Goal: Information Seeking & Learning: Learn about a topic

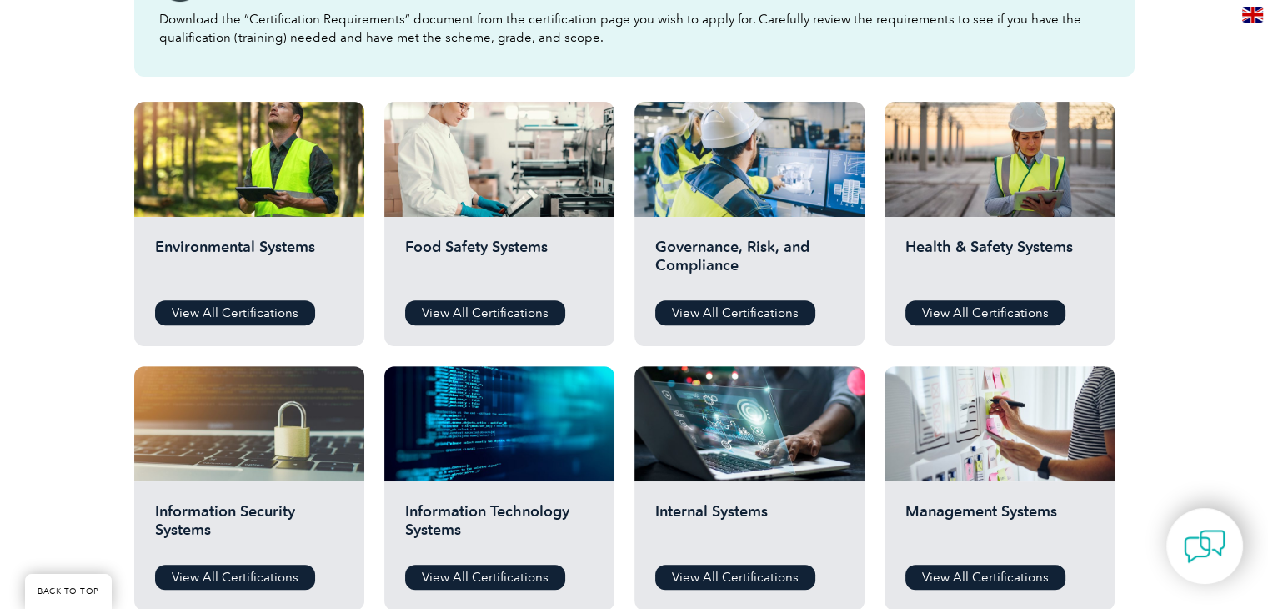
scroll to position [724, 0]
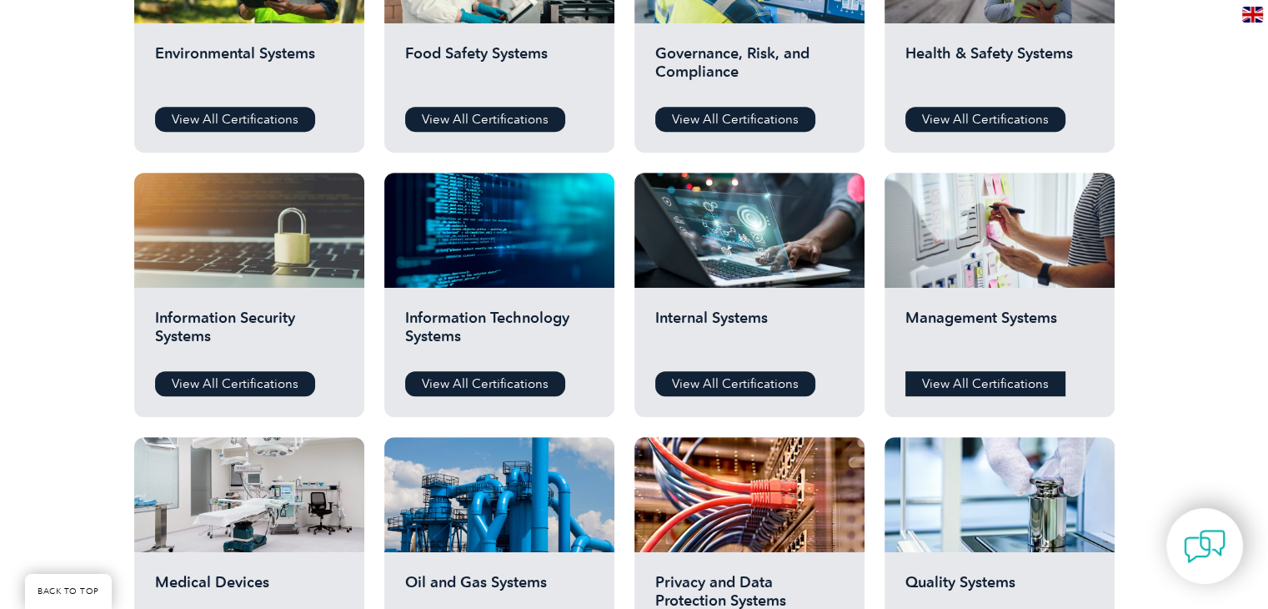
click at [1005, 382] on link "View All Certifications" at bounding box center [985, 383] width 160 height 25
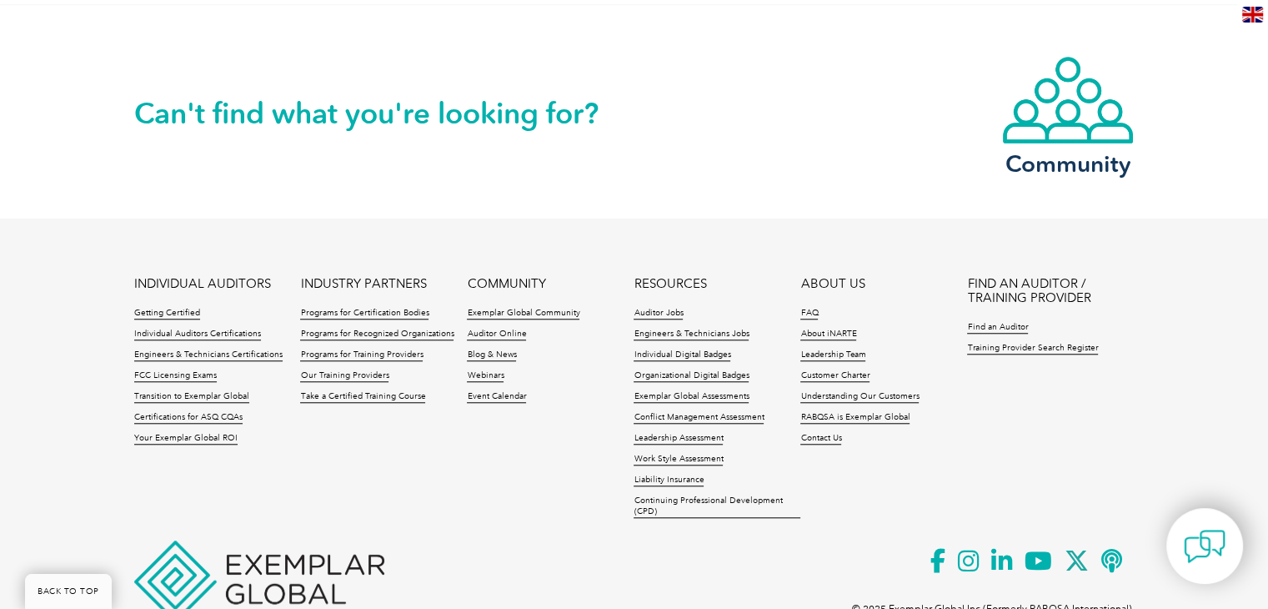
scroll to position [1460, 0]
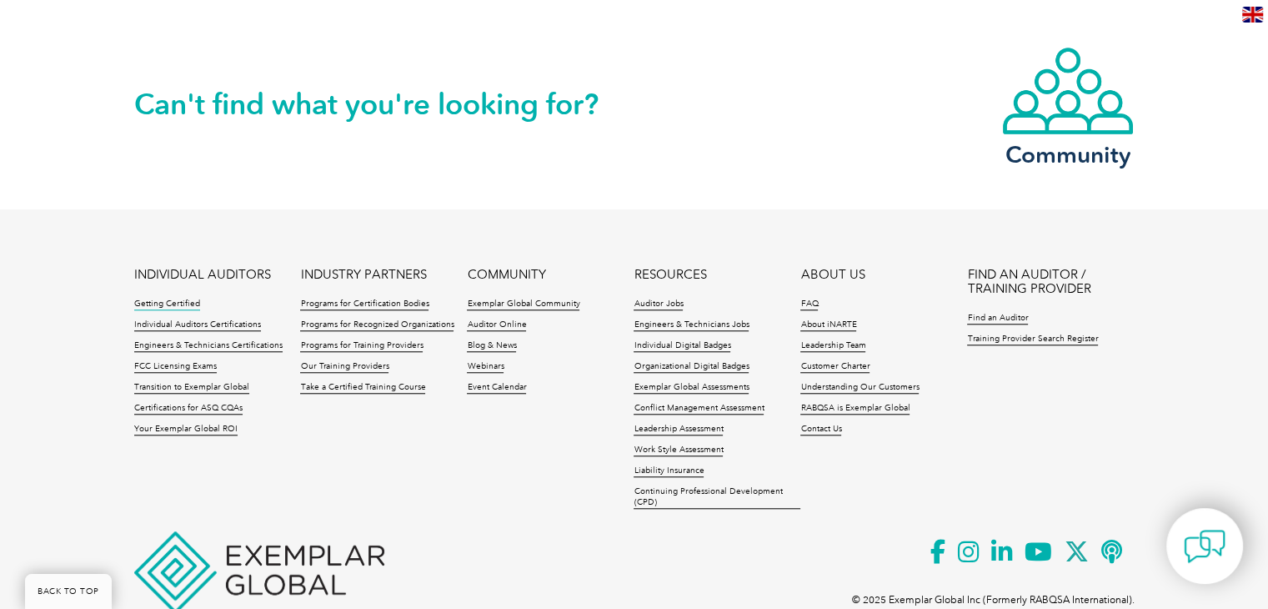
click at [169, 298] on link "Getting Certified" at bounding box center [167, 304] width 66 height 12
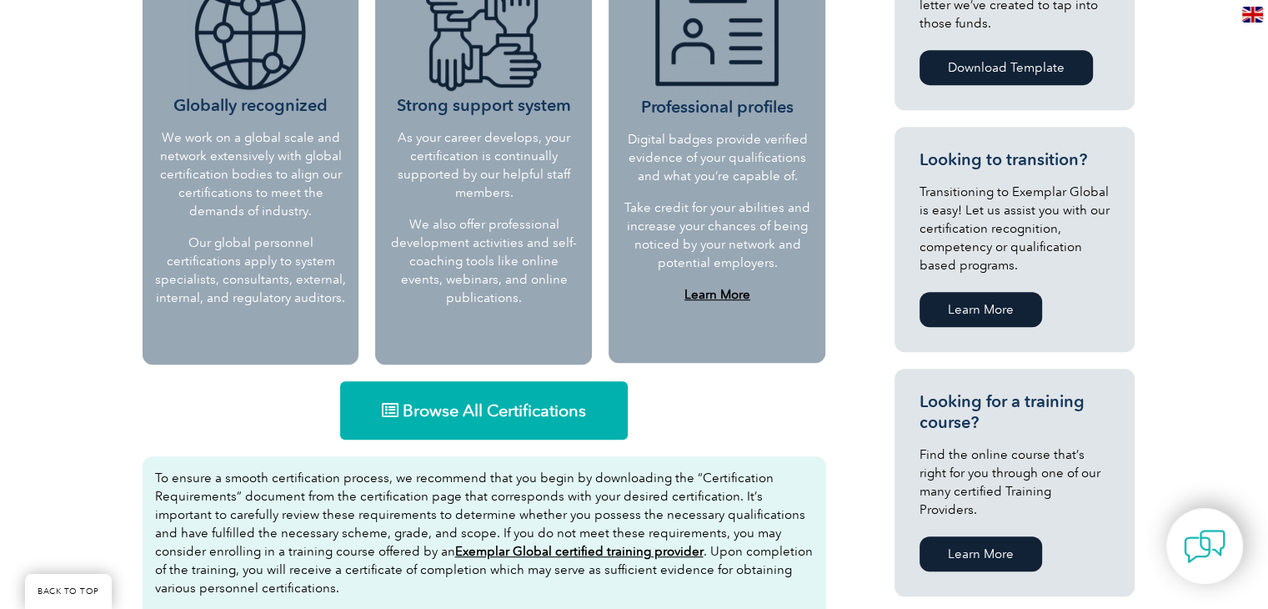
scroll to position [790, 0]
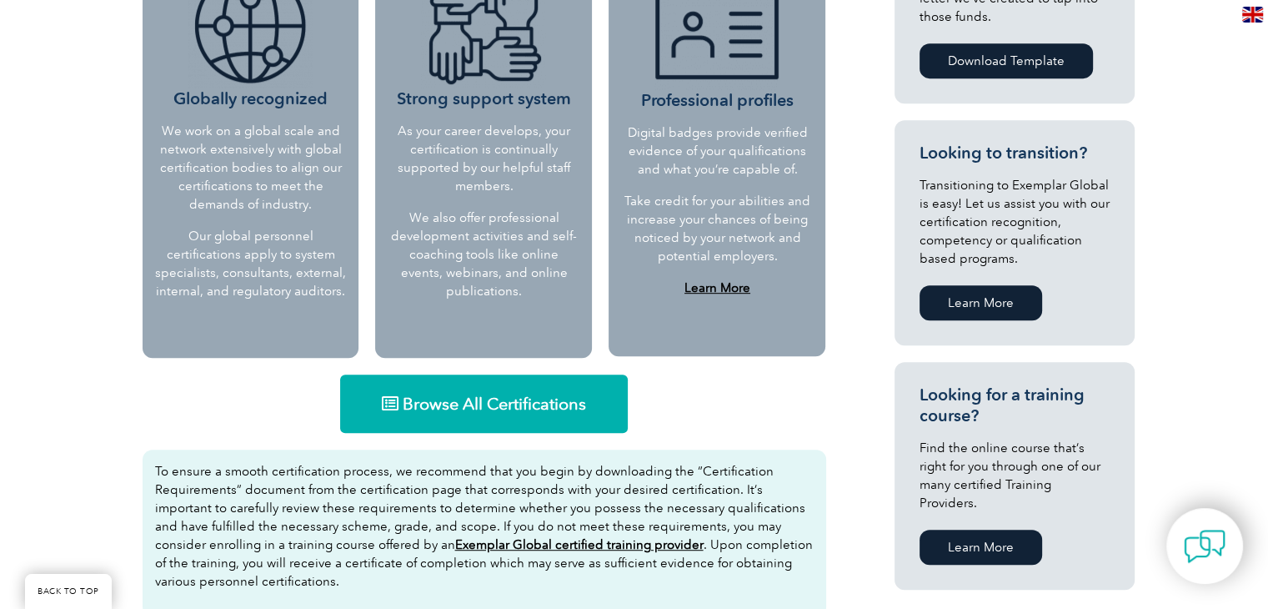
click at [567, 401] on span "Browse All Certifications" at bounding box center [494, 403] width 183 height 17
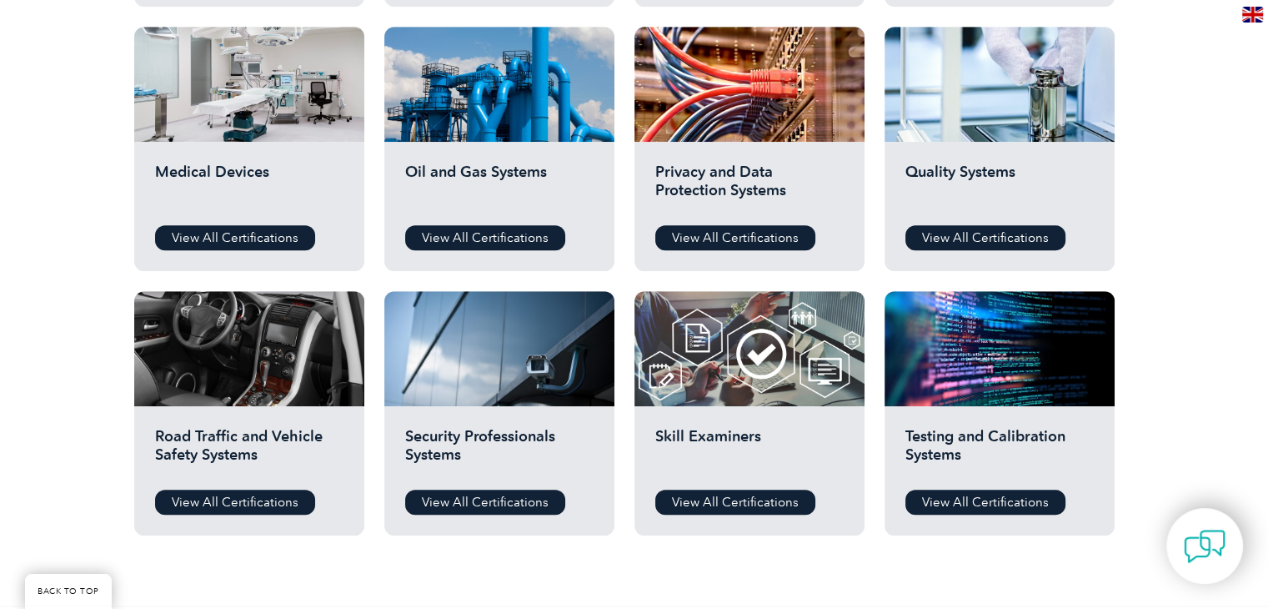
scroll to position [1167, 0]
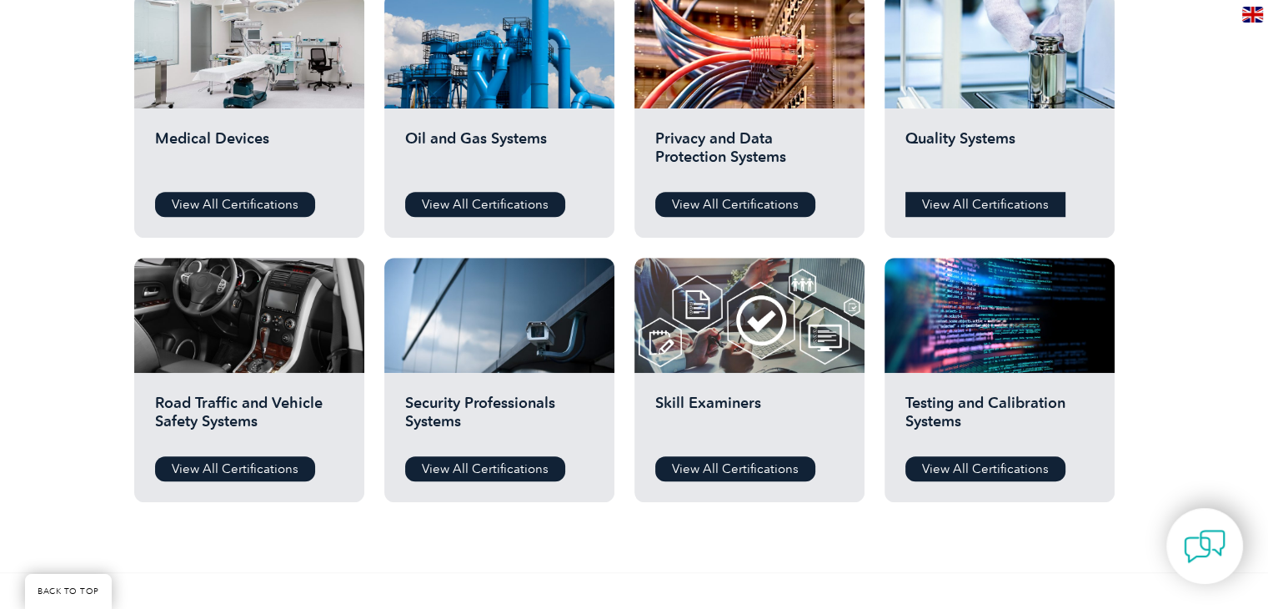
click at [993, 208] on link "View All Certifications" at bounding box center [985, 204] width 160 height 25
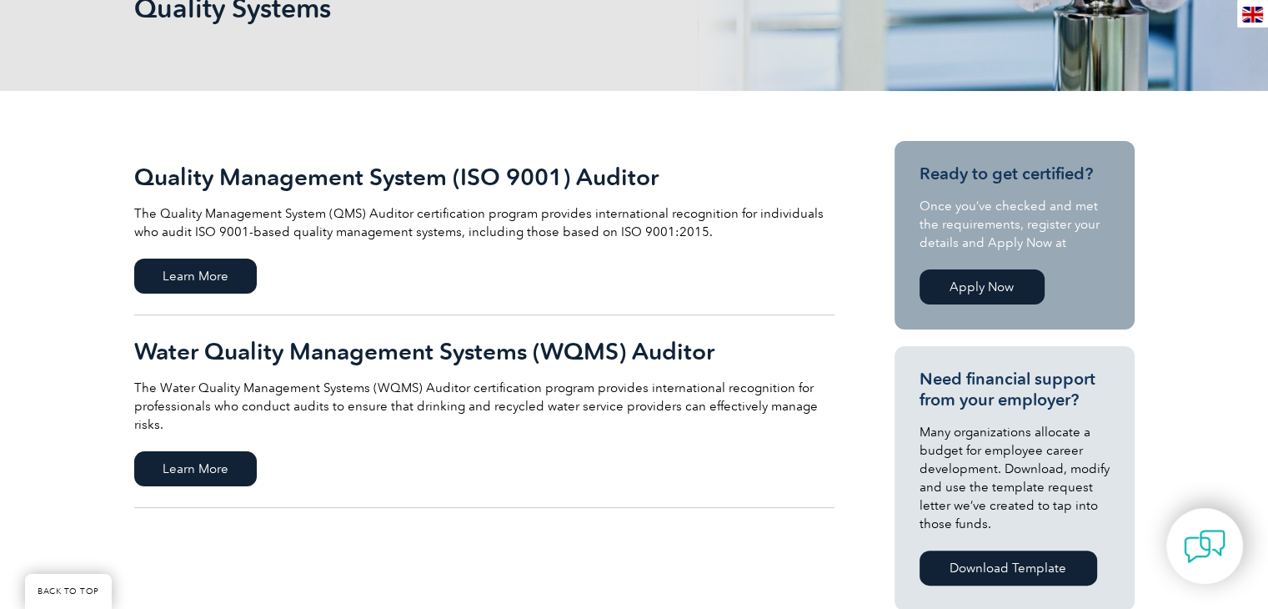
scroll to position [307, 0]
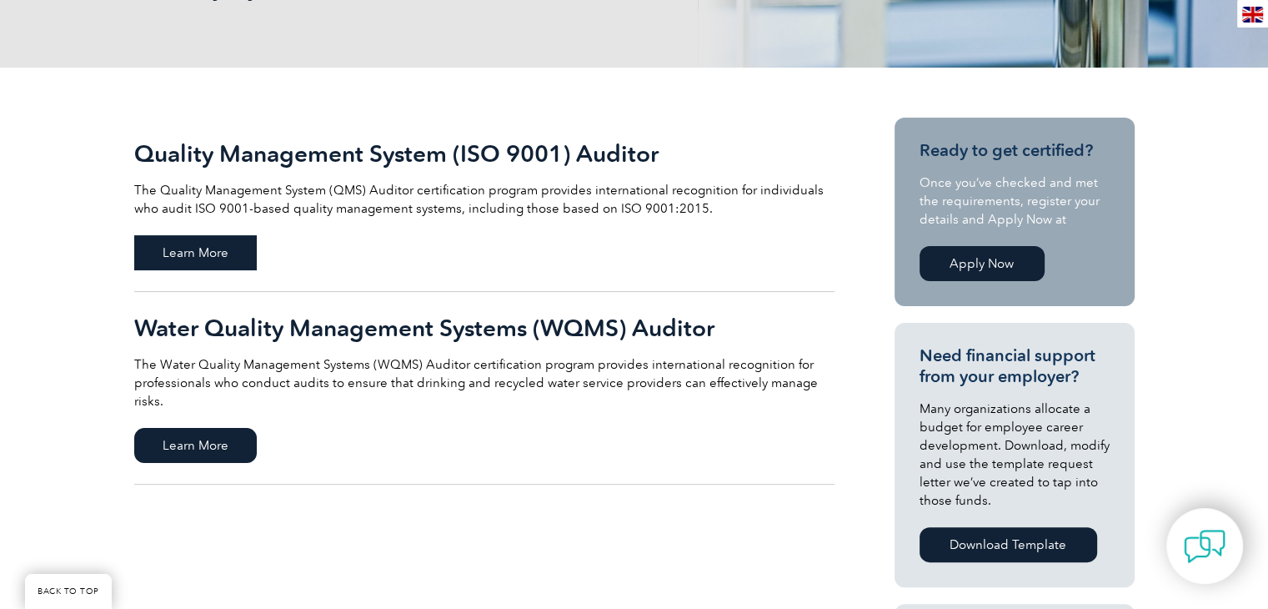
click at [198, 254] on span "Learn More" at bounding box center [195, 252] width 123 height 35
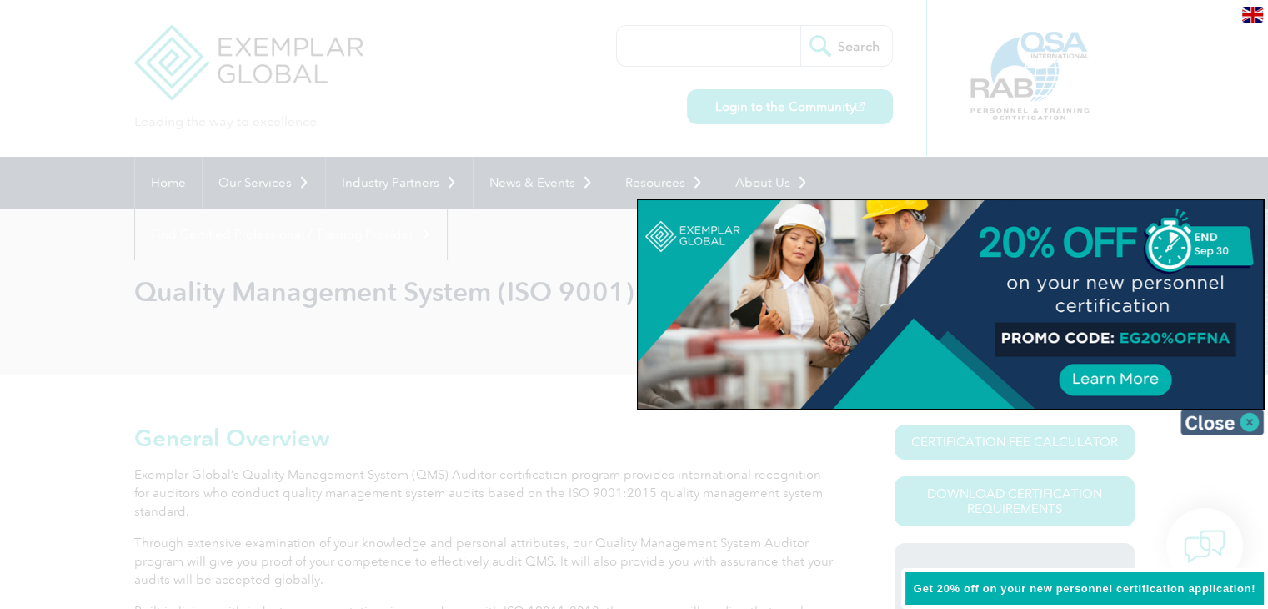
click at [1227, 421] on img at bounding box center [1221, 421] width 83 height 25
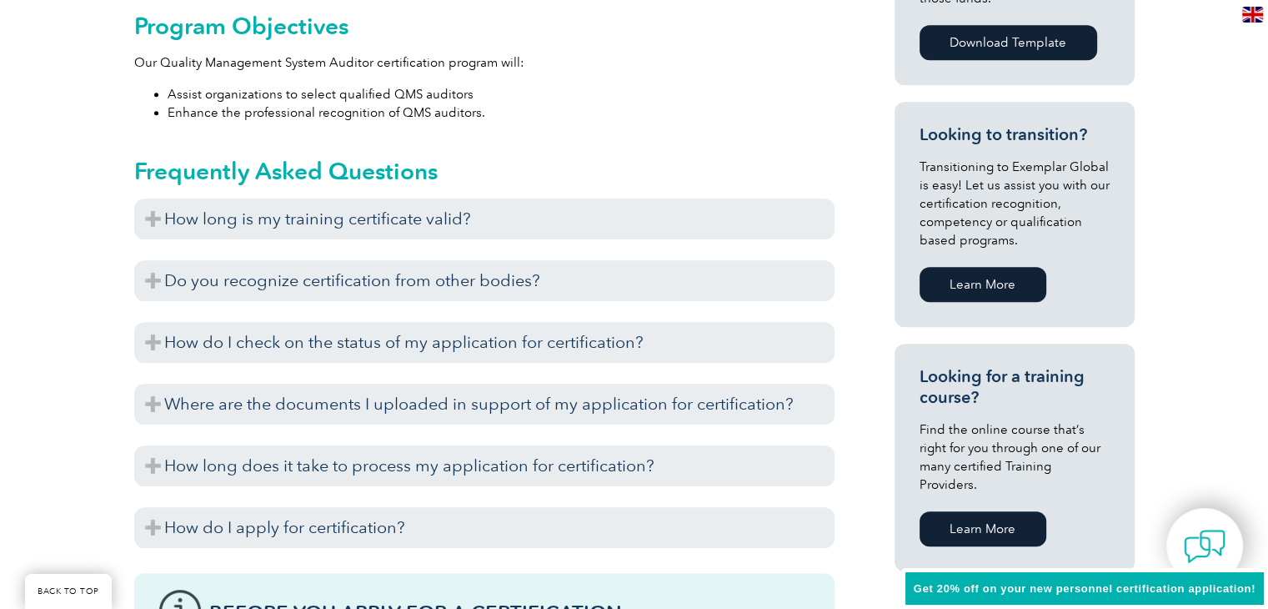
scroll to position [994, 0]
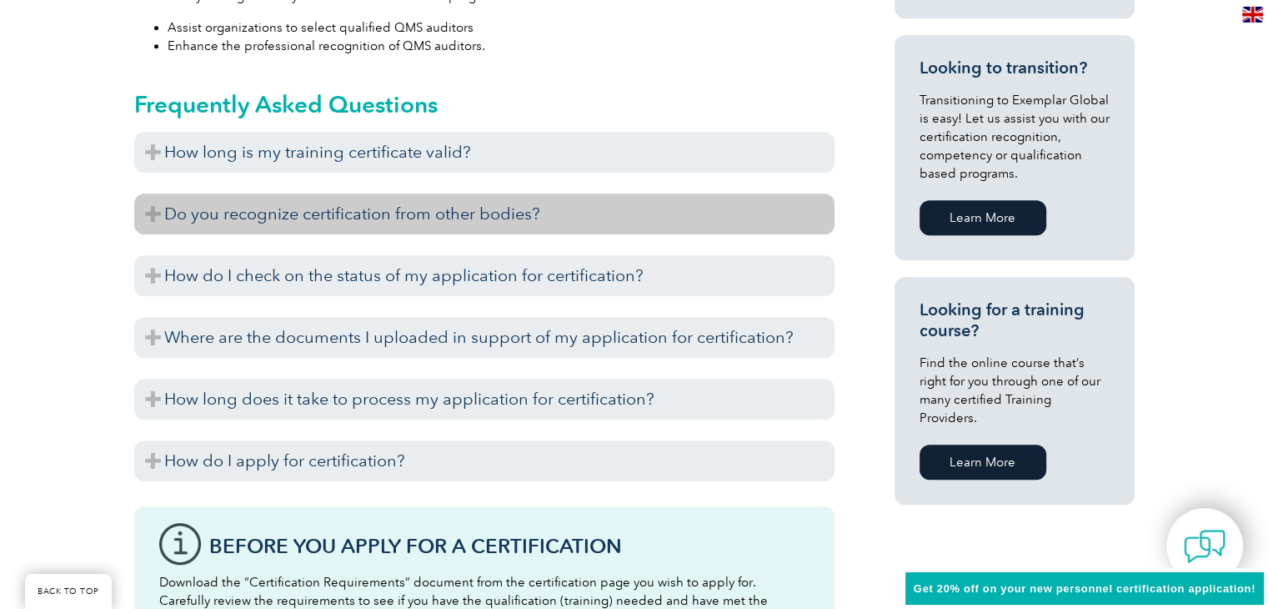
click at [473, 218] on h3 "Do you recognize certification from other bodies?" at bounding box center [484, 213] width 700 height 41
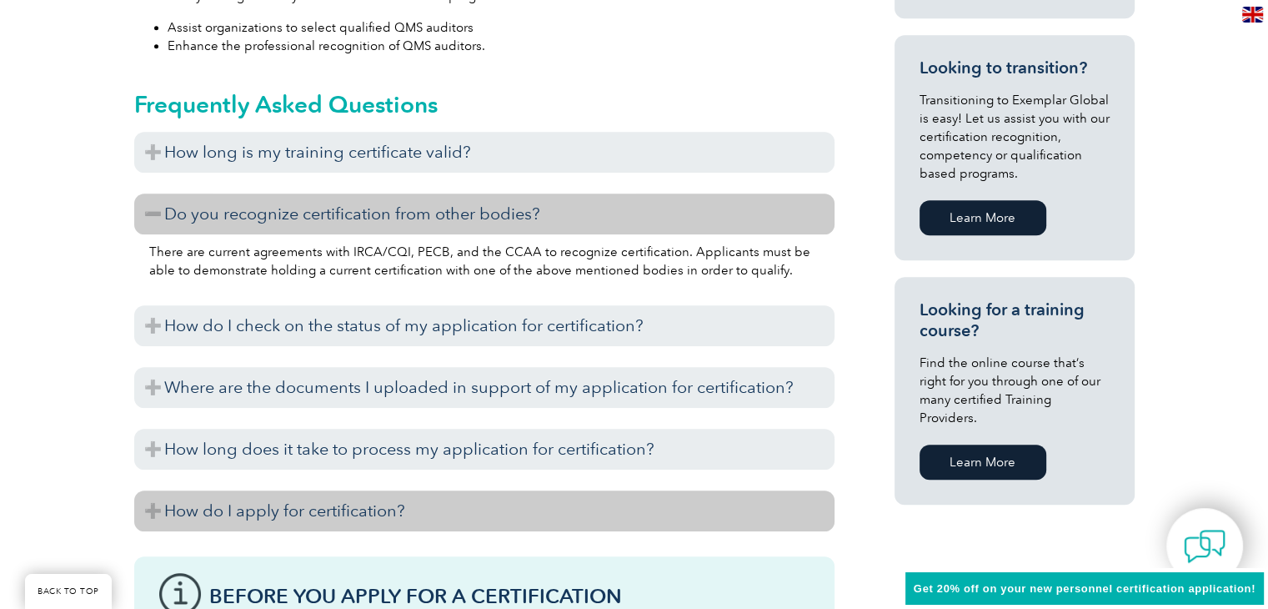
click at [280, 508] on h3 "How do I apply for certification?" at bounding box center [484, 510] width 700 height 41
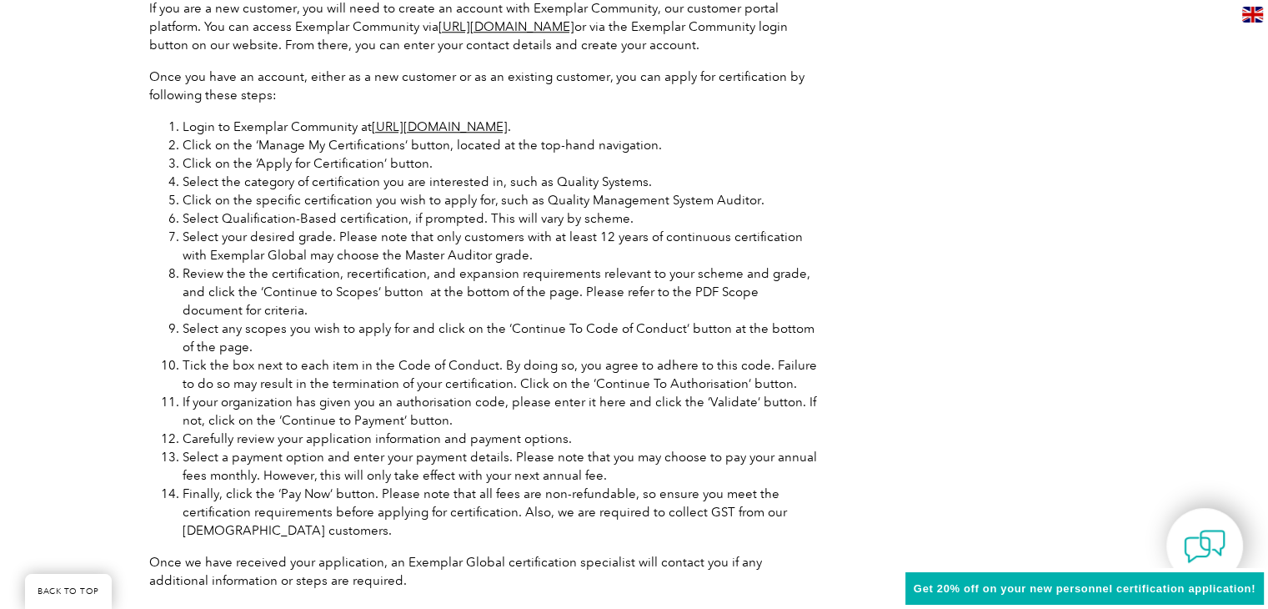
scroll to position [1727, 0]
